Goal: Task Accomplishment & Management: Complete application form

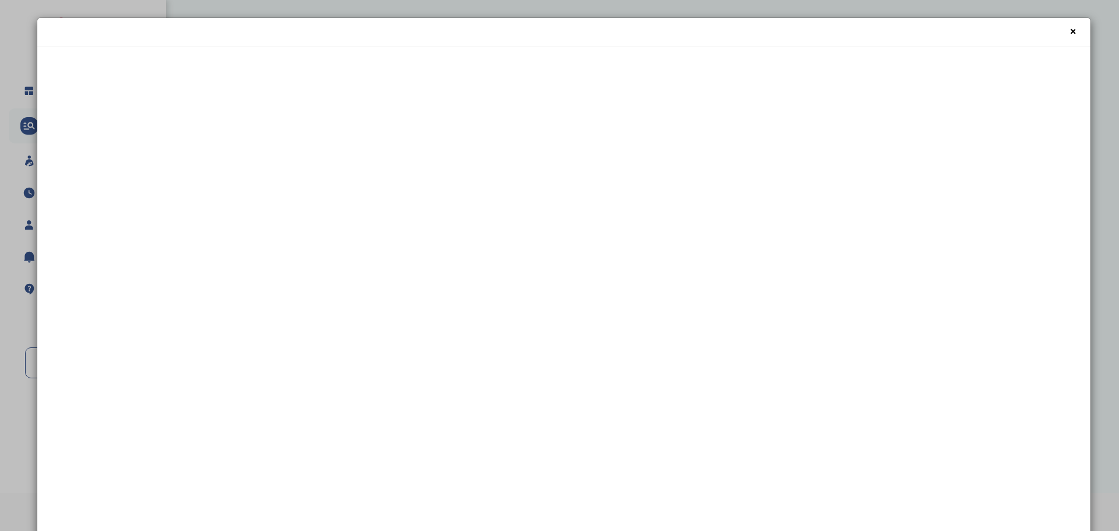
click at [1060, 29] on div "×" at bounding box center [563, 32] width 1053 height 29
click at [1070, 29] on span "×" at bounding box center [1073, 32] width 6 height 20
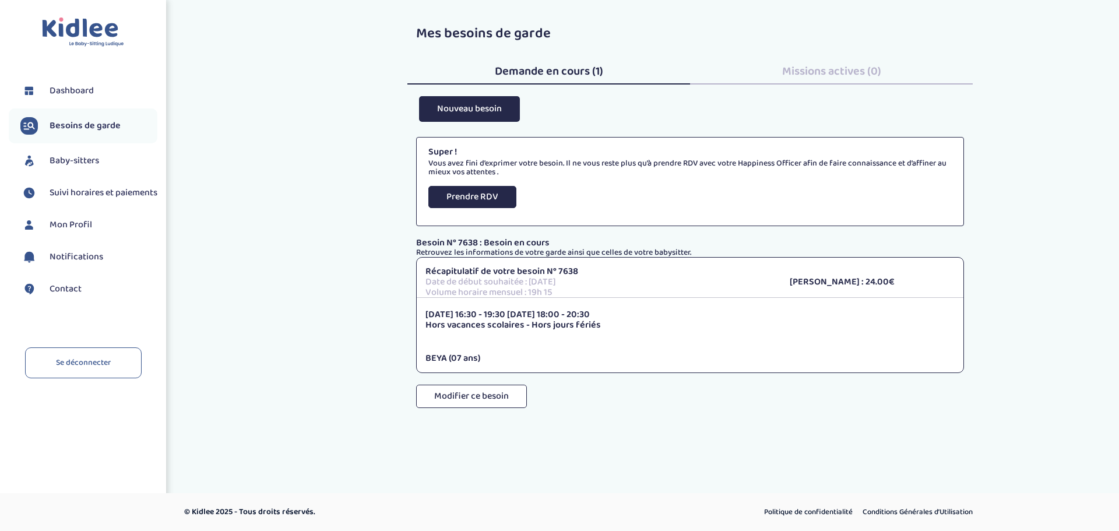
click at [92, 130] on span "Besoins de garde" at bounding box center [85, 126] width 71 height 14
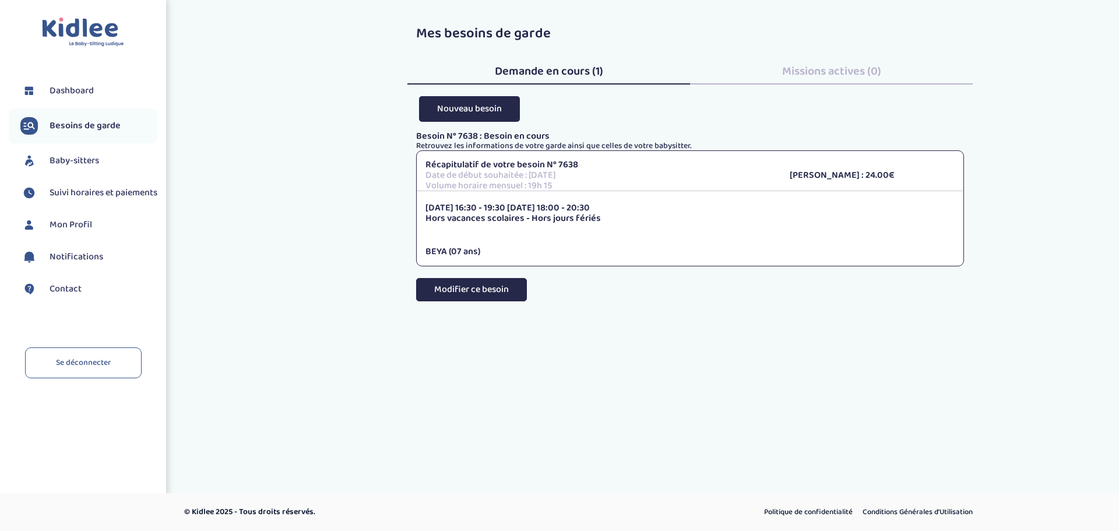
click at [484, 285] on button "Modifier ce besoin" at bounding box center [471, 289] width 111 height 23
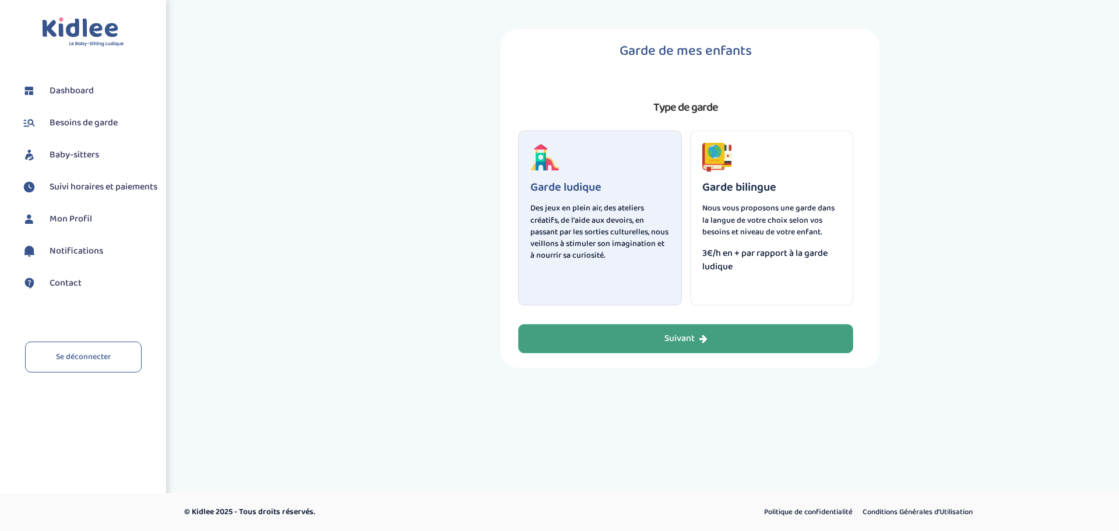
click at [693, 329] on button "Suivant" at bounding box center [685, 338] width 335 height 29
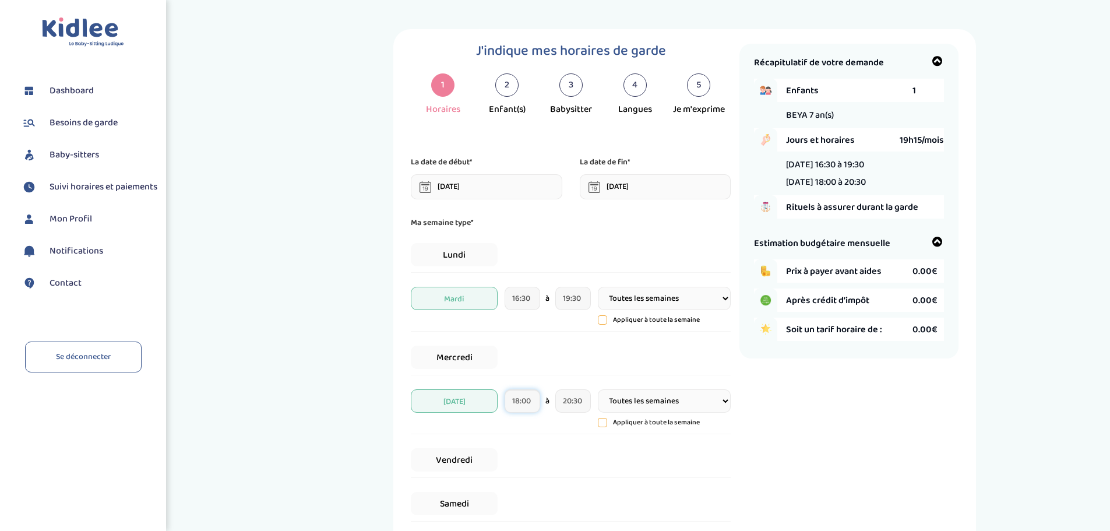
click at [526, 401] on input "18:00" at bounding box center [523, 400] width 36 height 23
click at [709, 252] on div "Lundi" at bounding box center [571, 255] width 320 height 36
